Goal: Information Seeking & Learning: Learn about a topic

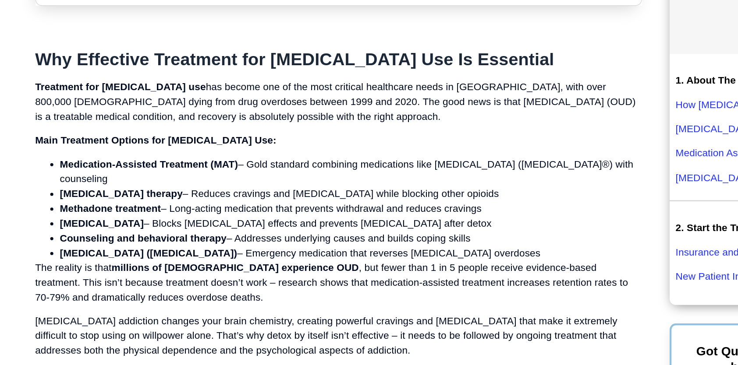
scroll to position [219, 0]
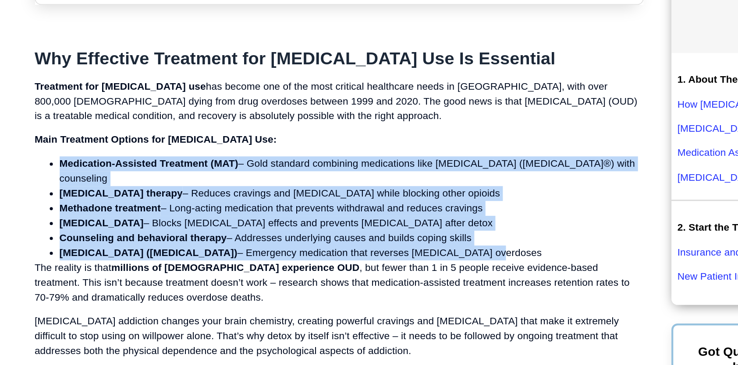
drag, startPoint x: 75, startPoint y: 181, endPoint x: 332, endPoint y: 236, distance: 263.0
click at [332, 236] on ul "Medication-Assisted Treatment (MAT) – Gold standard combining medications like …" at bounding box center [276, 215] width 430 height 74
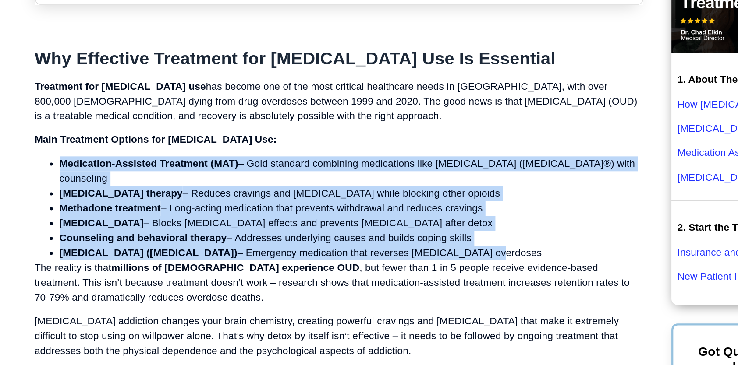
copy ul "Medication-Assisted Treatment (MAT) – Gold standard combining medications like …"
click at [332, 241] on li "[MEDICAL_DATA] ([MEDICAL_DATA]) – Emergency medication that reverses [MEDICAL_D…" at bounding box center [284, 246] width 413 height 11
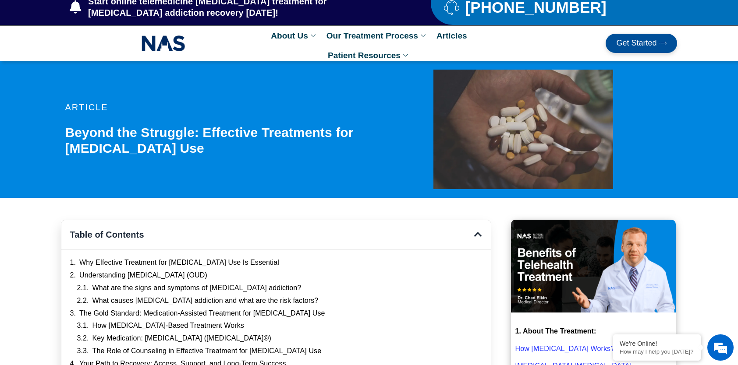
scroll to position [0, 0]
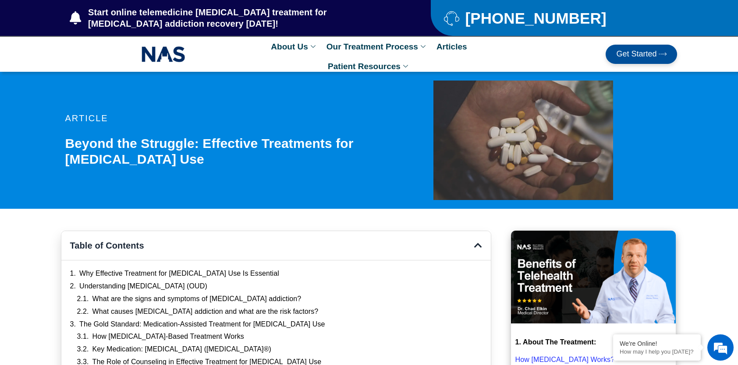
click at [381, 192] on div at bounding box center [523, 141] width 300 height 120
